Goal: Browse casually: Explore the website without a specific task or goal

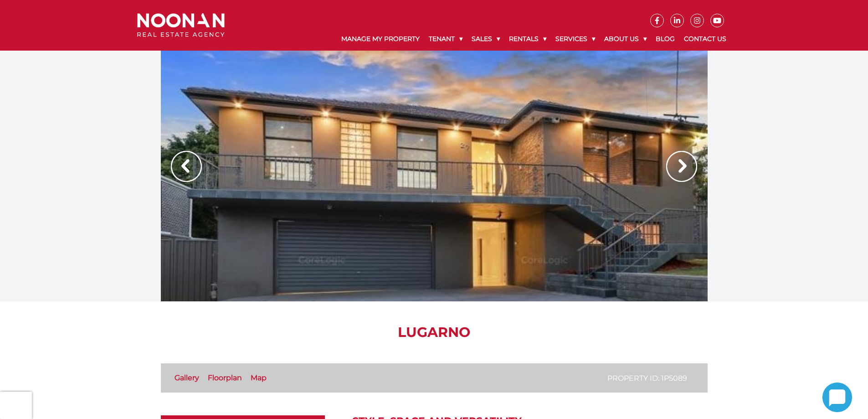
click at [679, 165] on img at bounding box center [681, 166] width 31 height 31
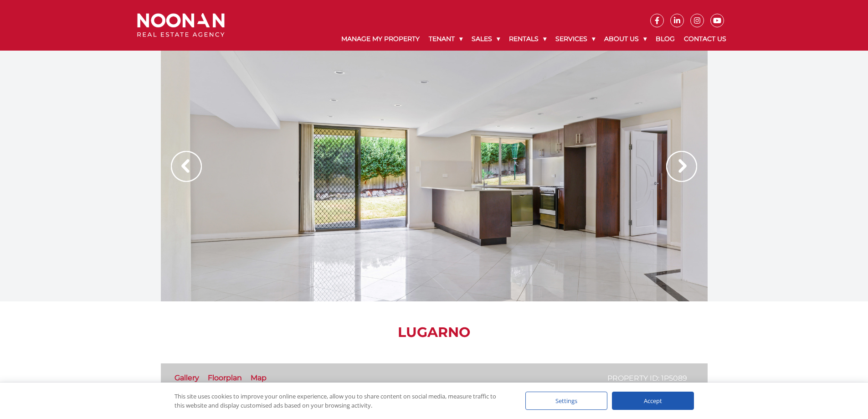
click at [679, 165] on img at bounding box center [681, 166] width 31 height 31
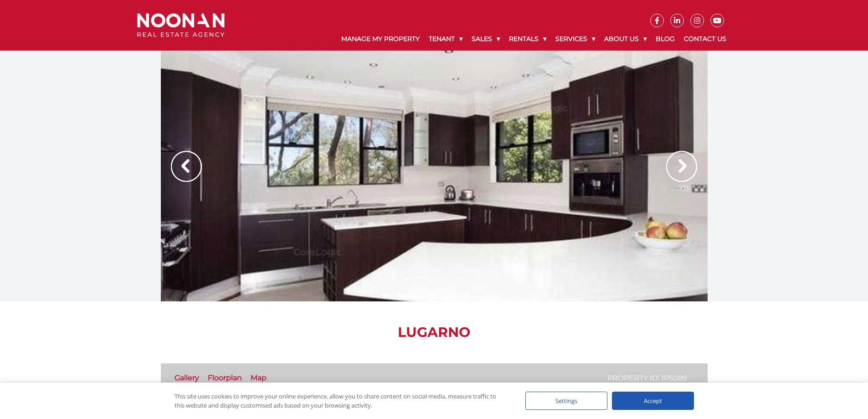
click at [679, 165] on img at bounding box center [681, 166] width 31 height 31
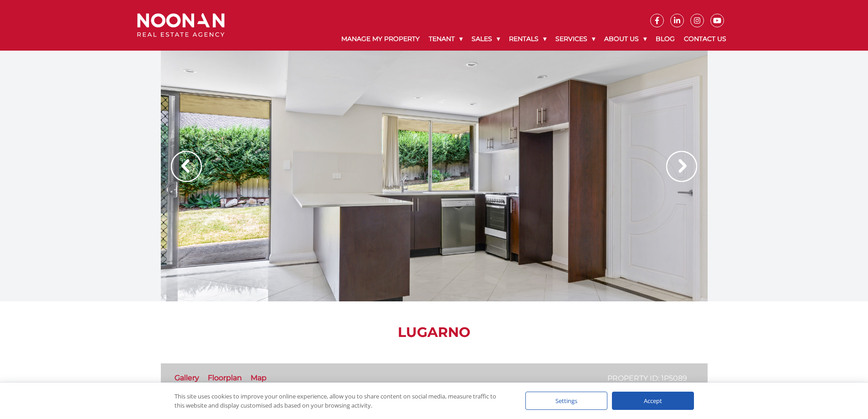
click at [684, 168] on img at bounding box center [681, 166] width 31 height 31
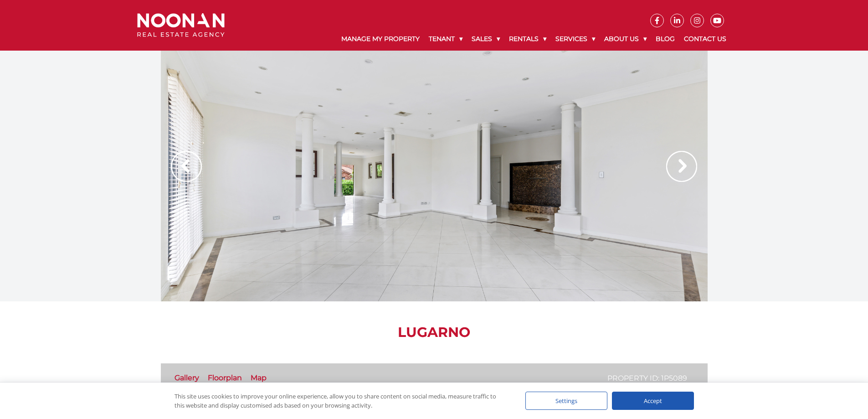
click at [684, 168] on img at bounding box center [681, 166] width 31 height 31
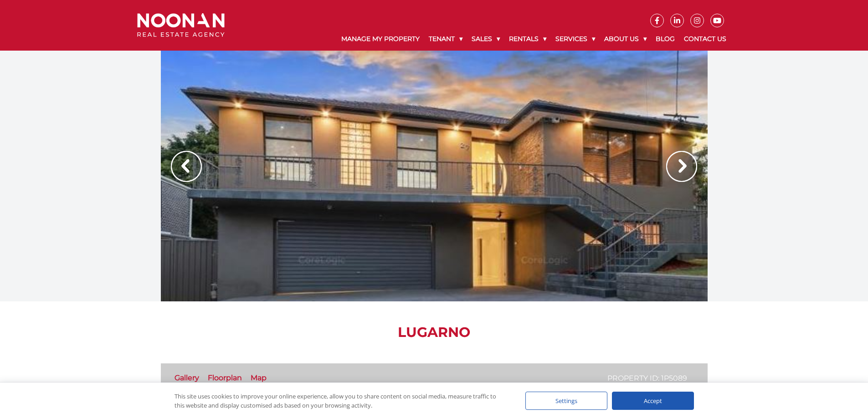
click at [183, 172] on img at bounding box center [186, 166] width 31 height 31
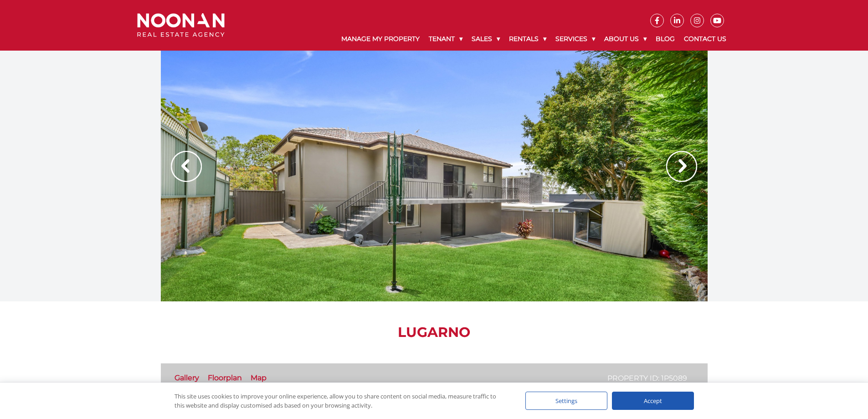
click at [455, 188] on div at bounding box center [434, 176] width 547 height 251
click at [686, 163] on img at bounding box center [681, 166] width 31 height 31
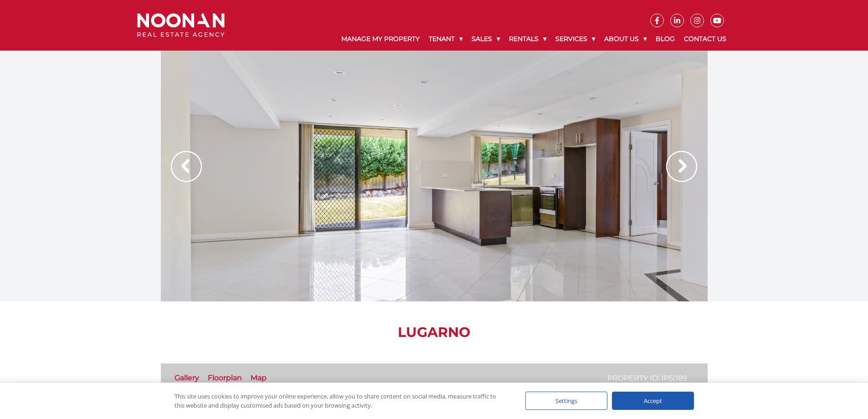
click at [185, 168] on img at bounding box center [186, 166] width 31 height 31
